Goal: Find specific page/section: Find specific page/section

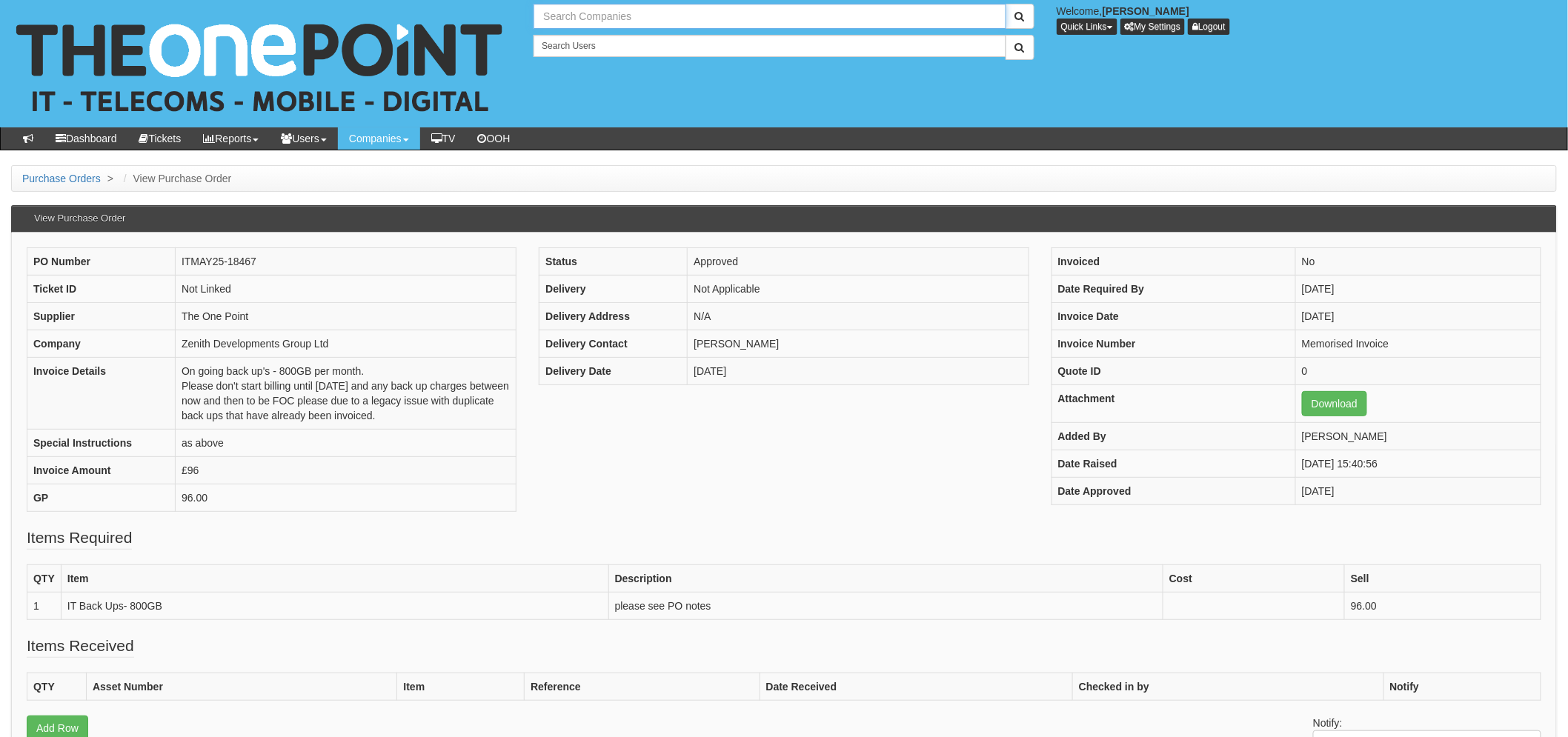
click at [647, 18] on input "text" at bounding box center [770, 16] width 472 height 25
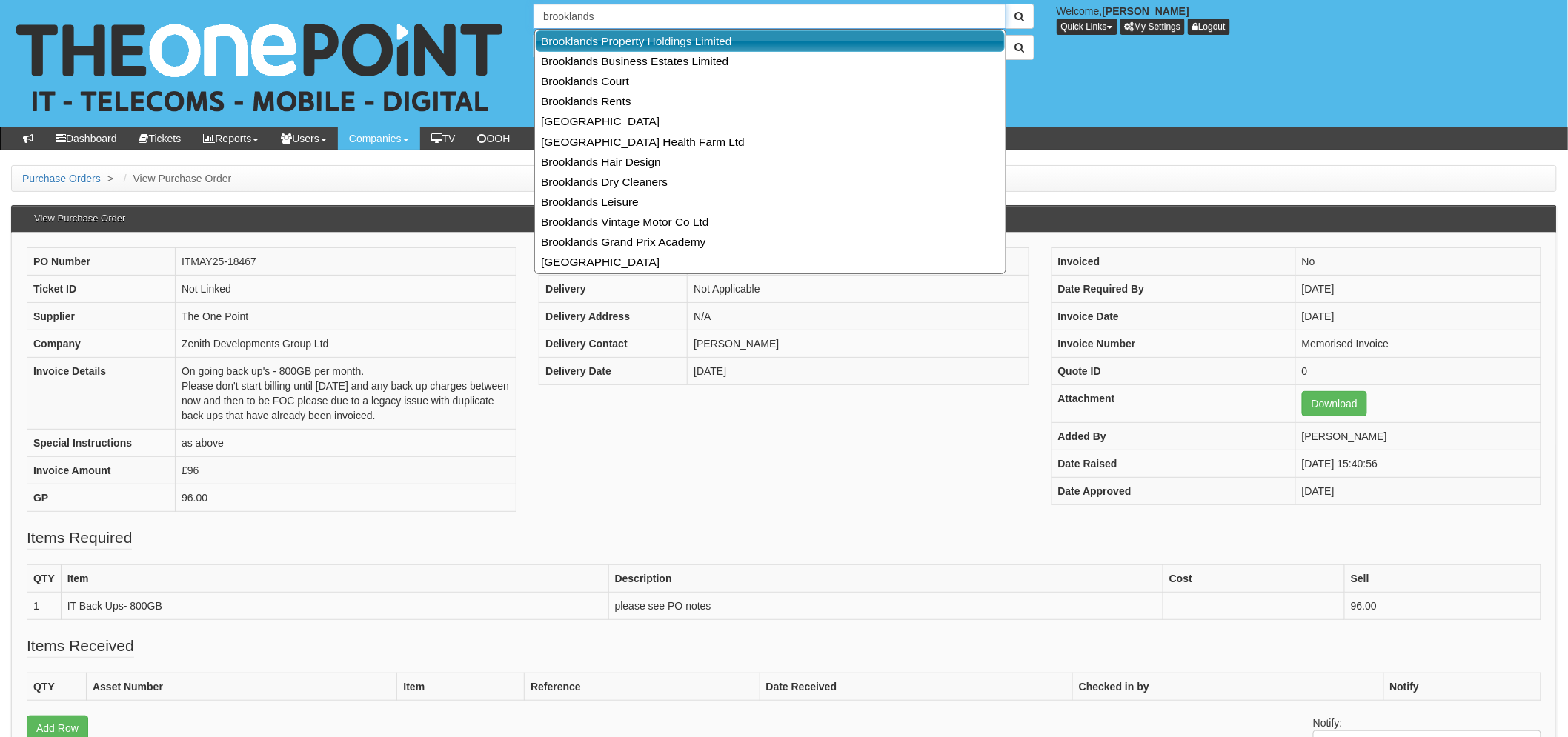
click at [692, 36] on link "Brooklands Property Holdings Limited" at bounding box center [770, 41] width 469 height 22
type input "Brooklands Property Holdings Limited"
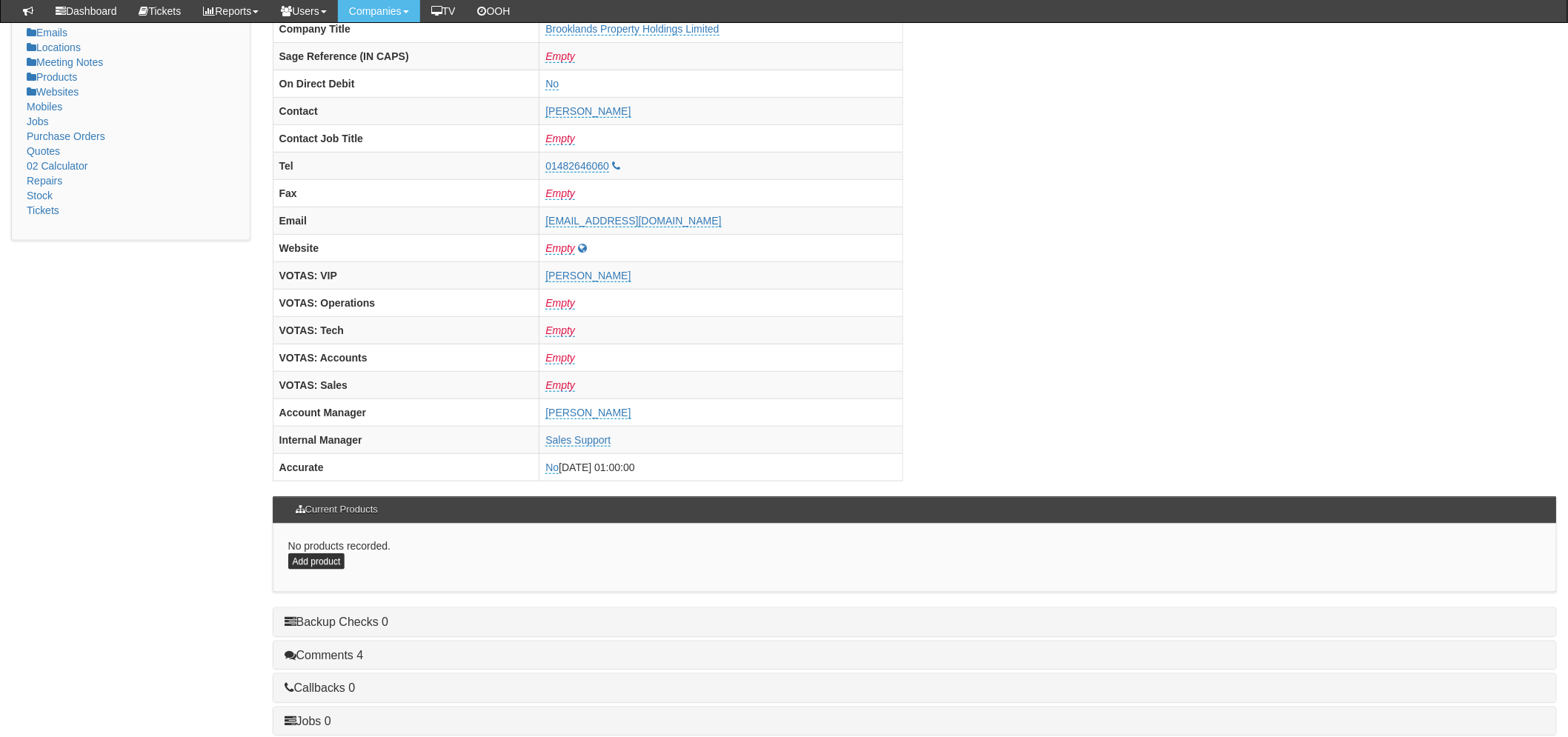
scroll to position [494, 0]
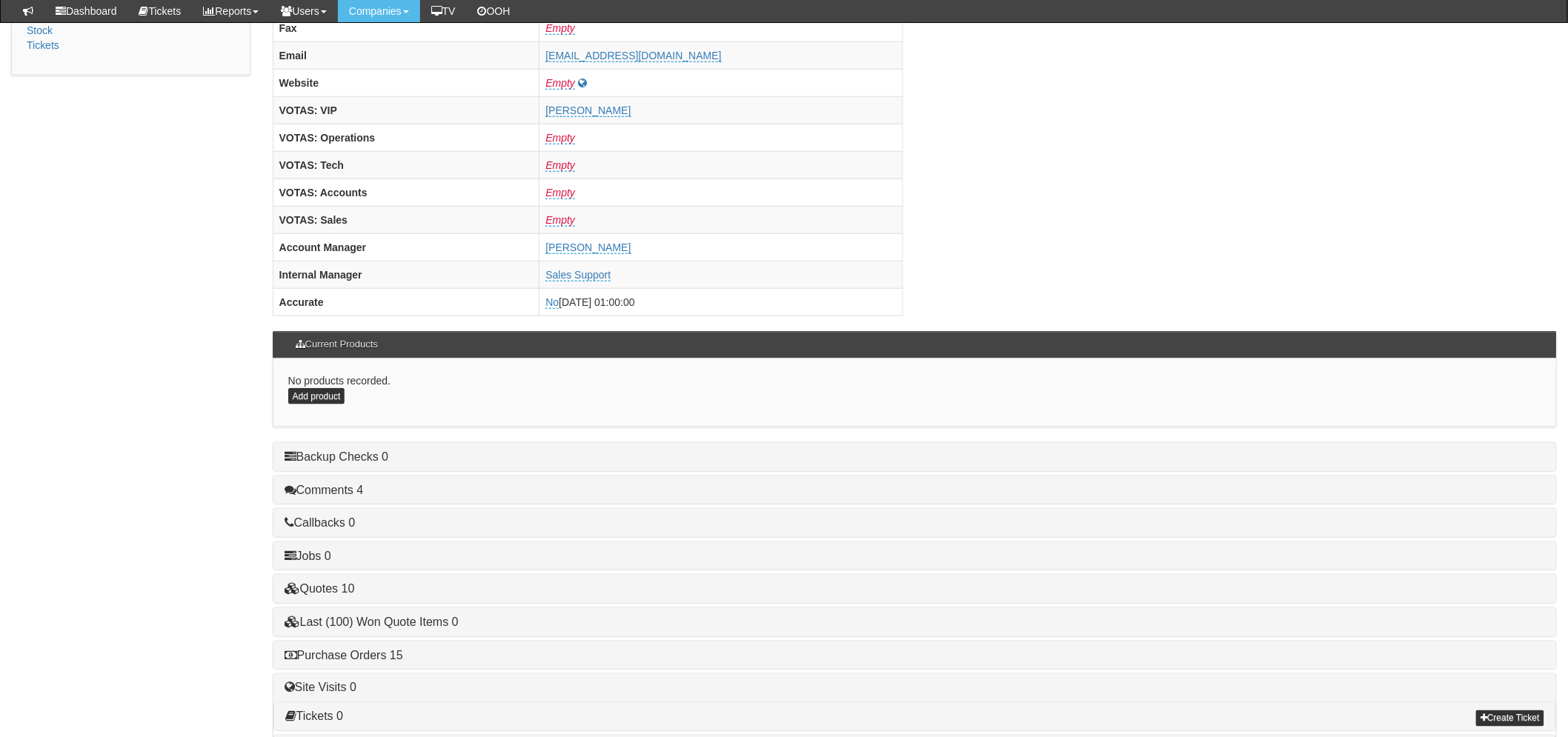
click at [329, 664] on div "Purchase Orders 15" at bounding box center [914, 656] width 1282 height 28
drag, startPoint x: 329, startPoint y: 661, endPoint x: 339, endPoint y: 661, distance: 10.0
click at [329, 661] on link "Purchase Orders 15" at bounding box center [343, 655] width 118 height 12
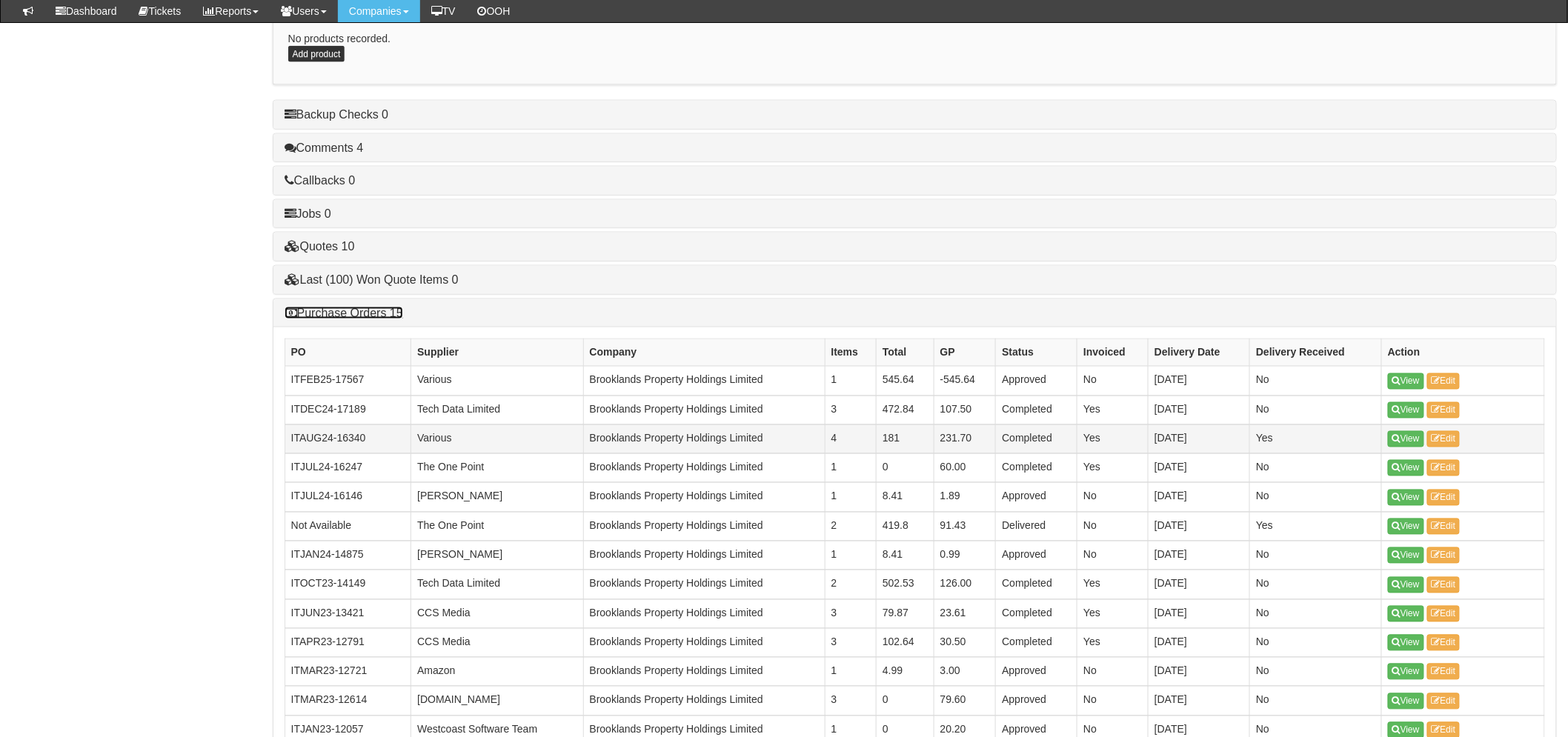
scroll to position [986, 0]
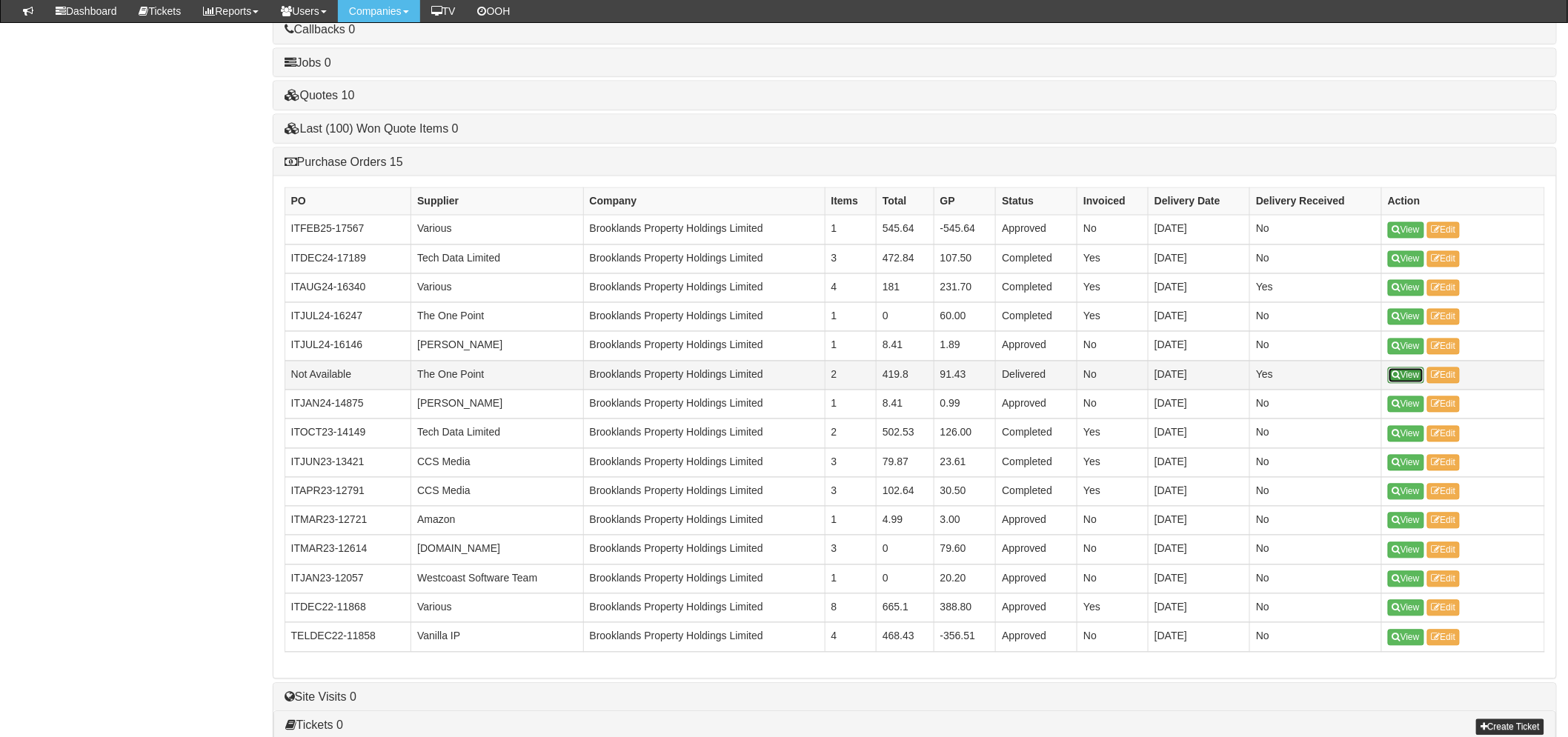
click at [1405, 374] on link "View" at bounding box center [1406, 376] width 36 height 17
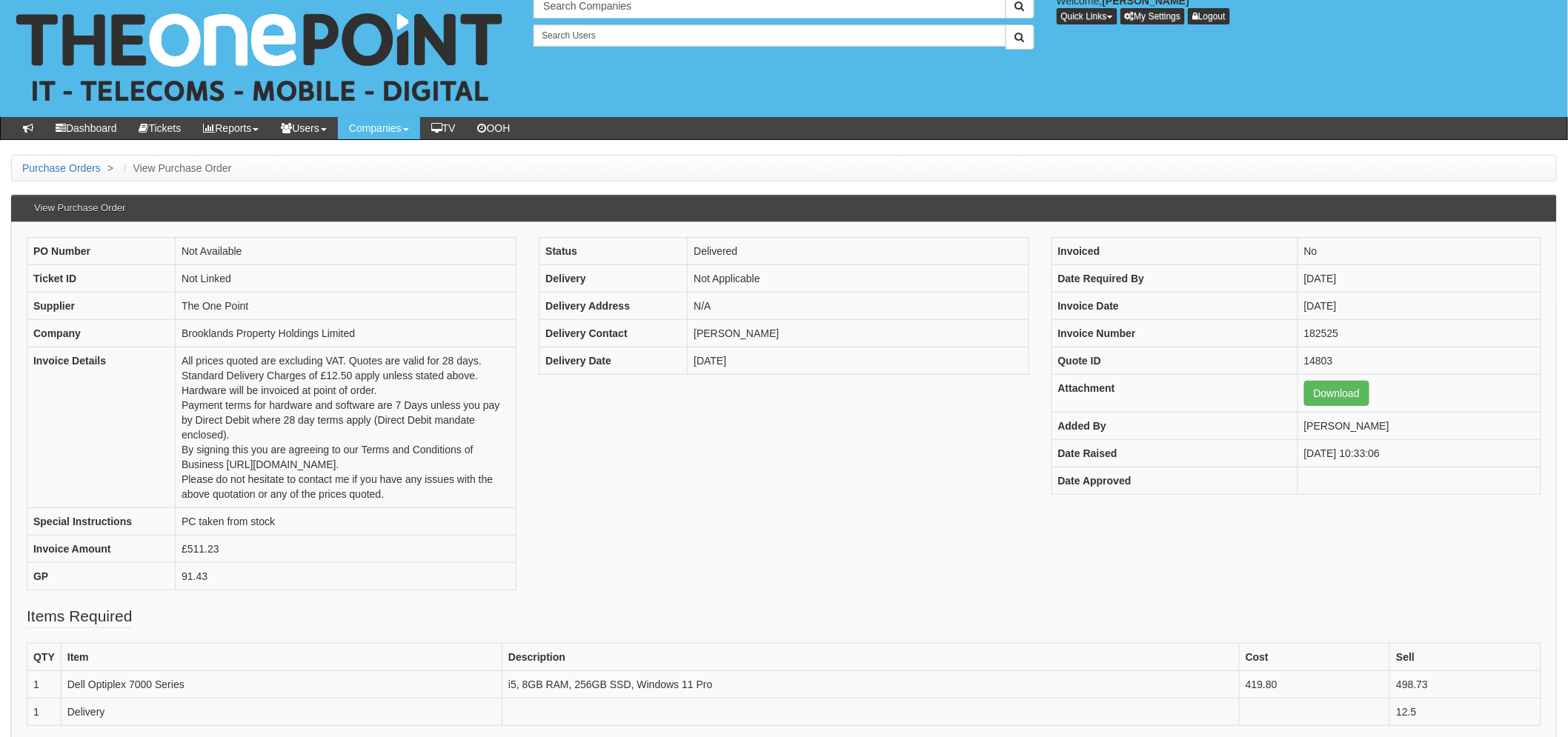
scroll to position [82, 0]
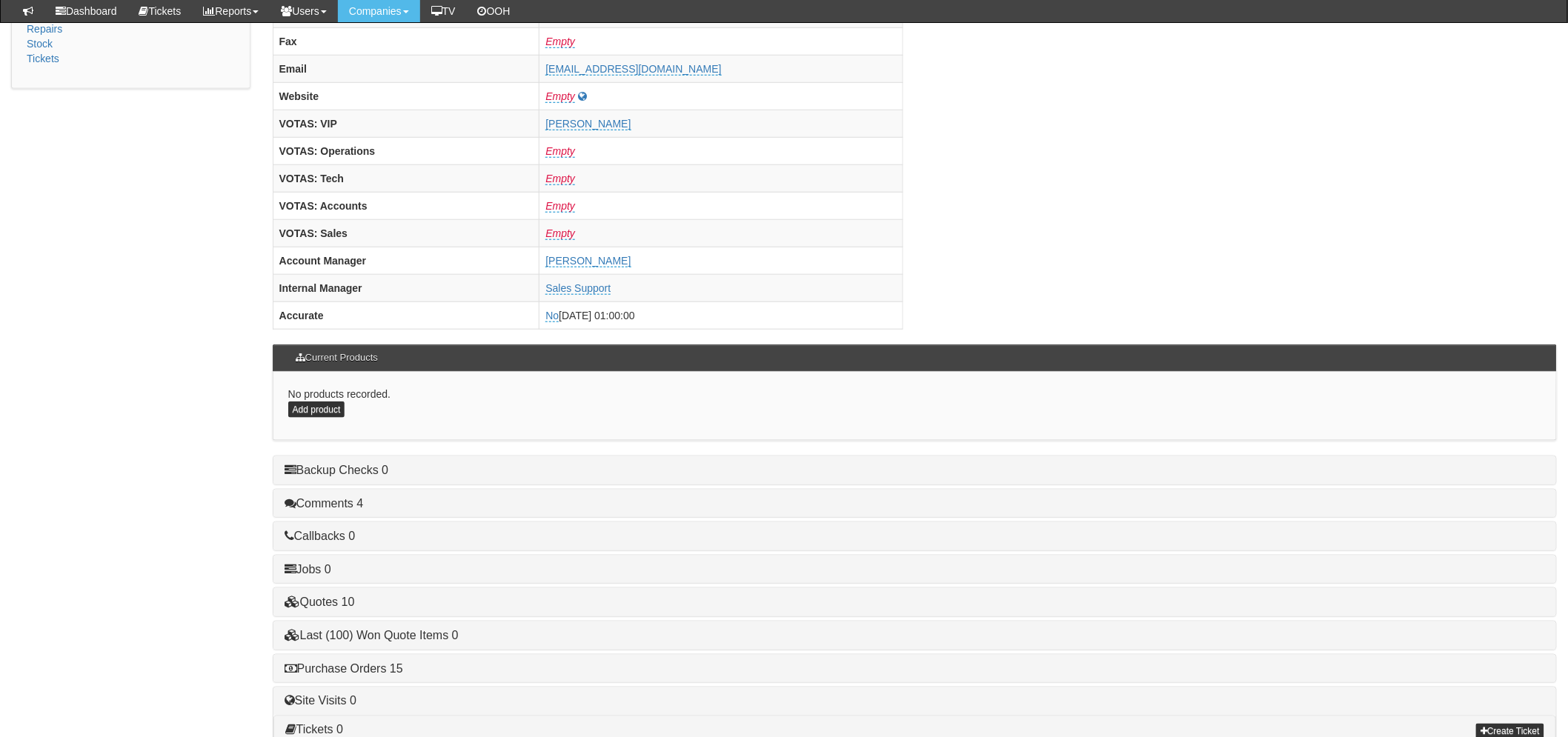
scroll to position [576, 0]
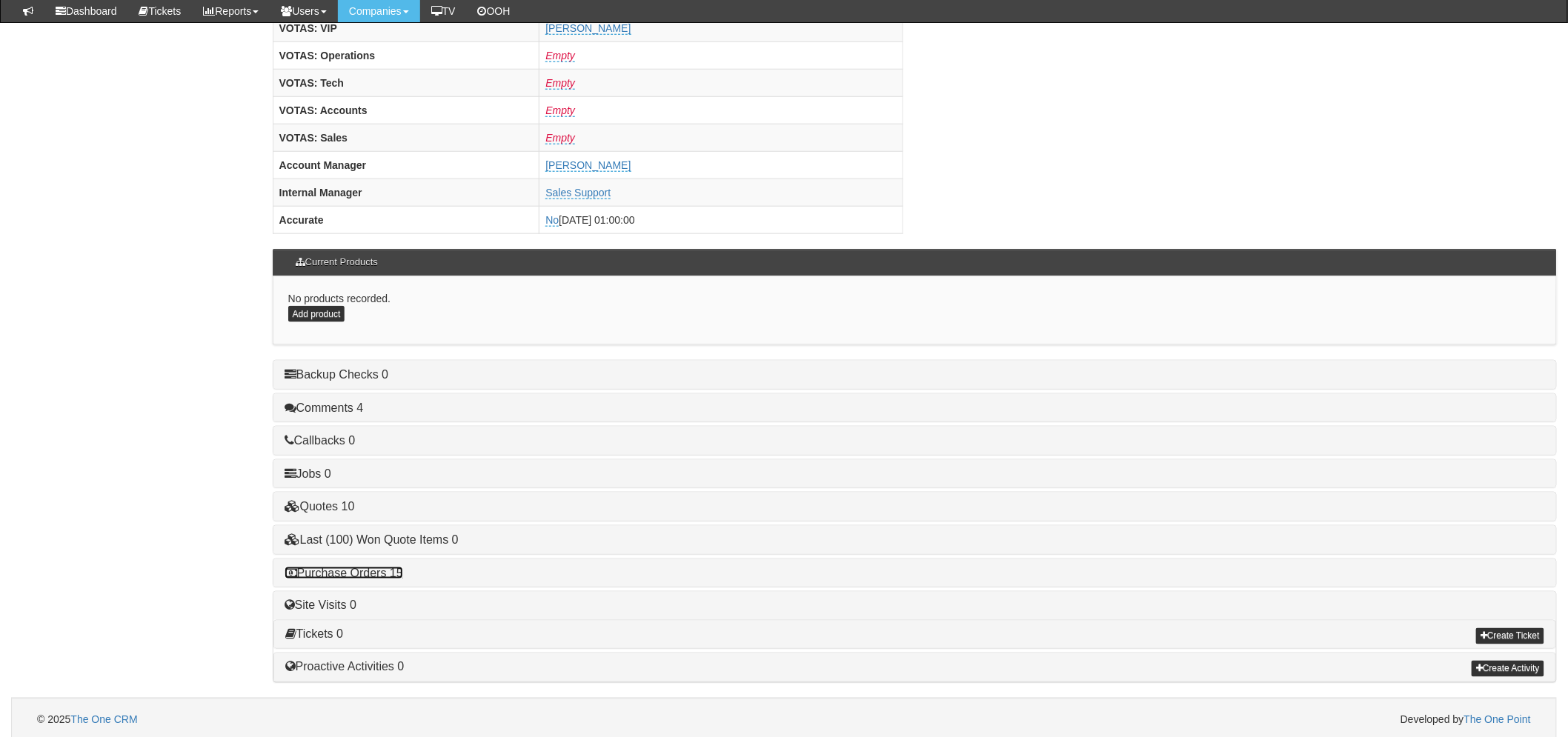
click at [350, 573] on link "Purchase Orders 15" at bounding box center [343, 572] width 118 height 12
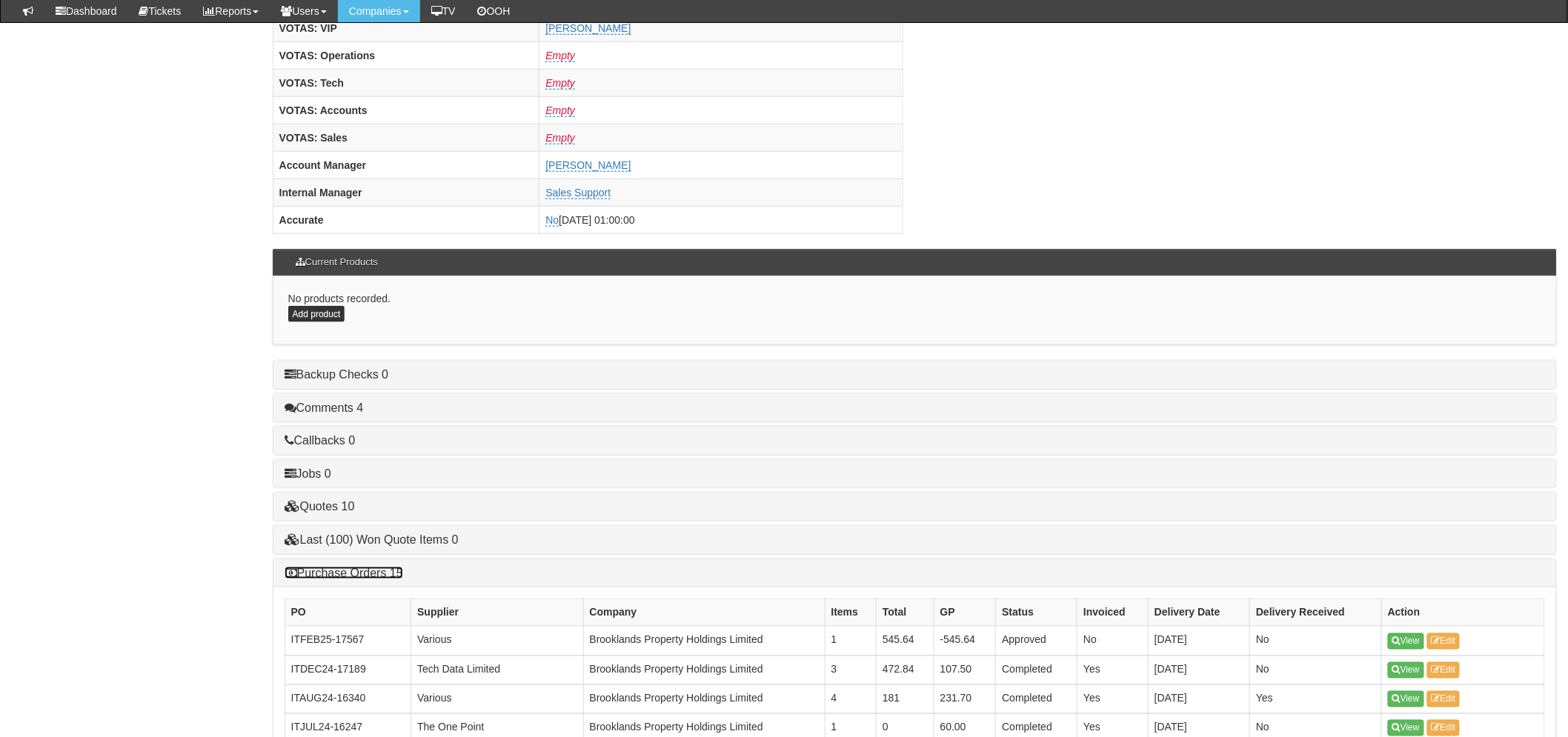
scroll to position [905, 0]
